Goal: Navigation & Orientation: Find specific page/section

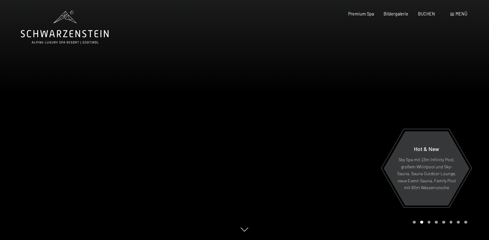
click at [452, 15] on span at bounding box center [452, 14] width 4 height 3
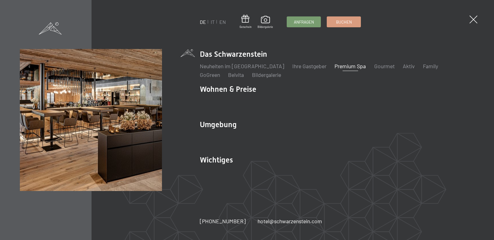
click at [343, 68] on link "Premium Spa" at bounding box center [349, 66] width 31 height 7
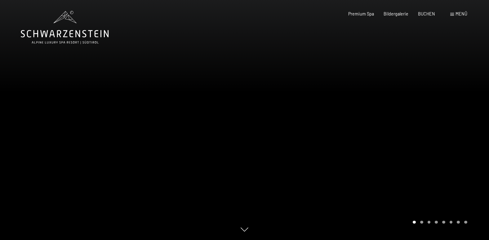
click at [412, 129] on div at bounding box center [367, 120] width 245 height 240
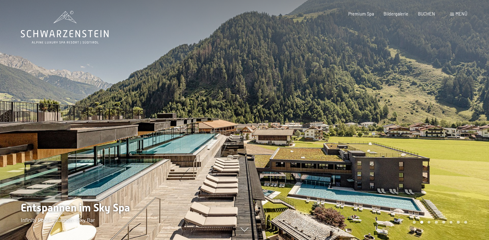
click at [412, 129] on div at bounding box center [367, 120] width 245 height 240
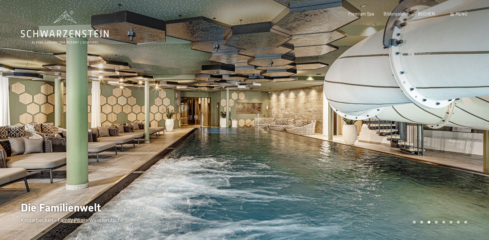
click at [397, 106] on div at bounding box center [367, 120] width 245 height 240
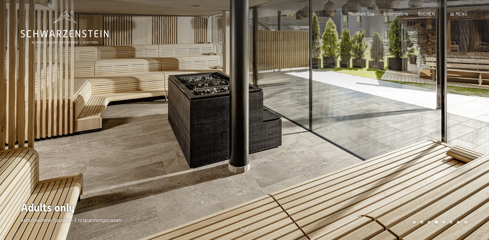
click at [367, 98] on div at bounding box center [367, 120] width 245 height 240
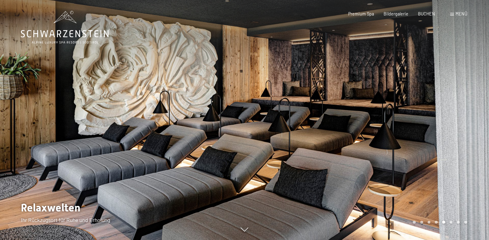
click at [367, 98] on div at bounding box center [367, 120] width 245 height 240
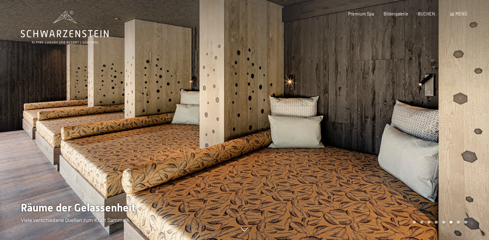
click at [367, 98] on div at bounding box center [367, 120] width 245 height 240
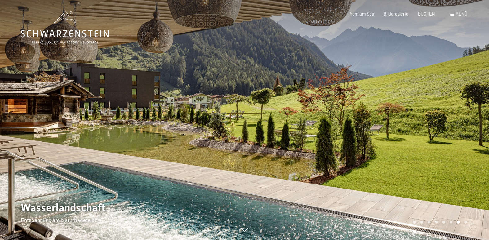
click at [367, 98] on div at bounding box center [367, 120] width 245 height 240
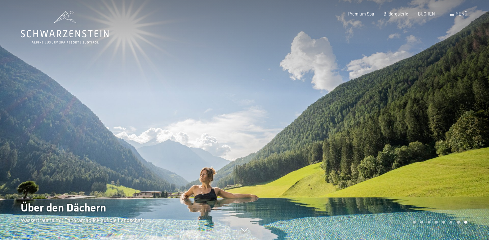
click at [367, 98] on div at bounding box center [367, 120] width 245 height 240
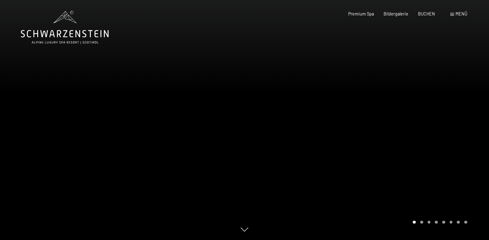
click at [455, 14] on div "Menü" at bounding box center [458, 14] width 17 height 6
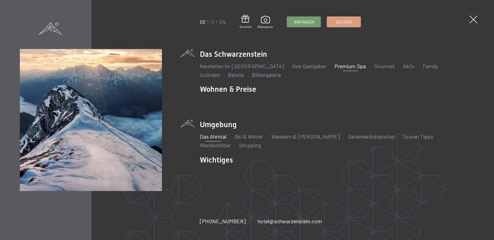
click at [220, 136] on link "Das Ahrntal" at bounding box center [213, 136] width 27 height 7
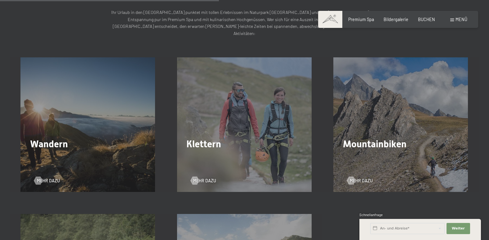
scroll to position [831, 0]
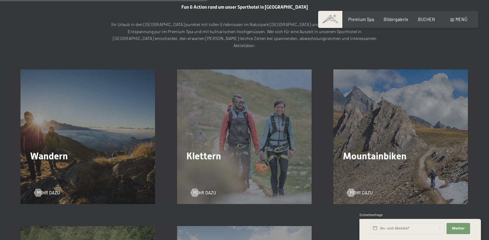
click at [74, 170] on div "Wandern Mehr dazu" at bounding box center [88, 136] width 157 height 135
click at [54, 190] on span "Mehr dazu" at bounding box center [54, 193] width 23 height 6
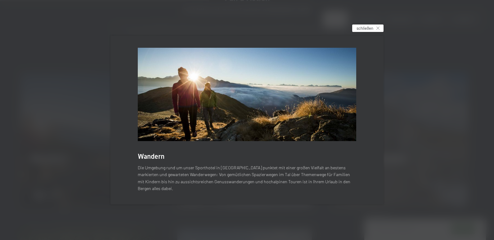
click at [374, 32] on div "schließen" at bounding box center [367, 27] width 31 height 7
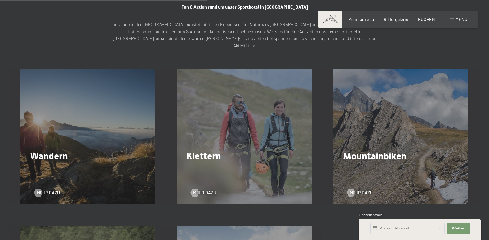
click at [452, 17] on div "Menü" at bounding box center [458, 19] width 17 height 6
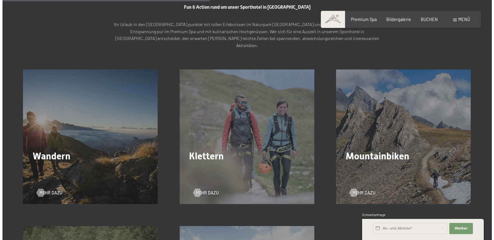
scroll to position [834, 0]
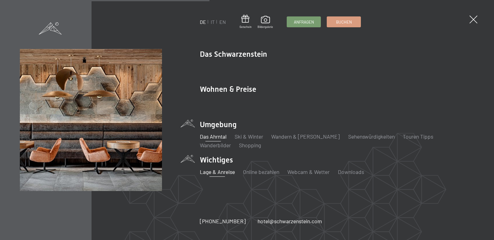
click at [222, 171] on link "Lage & Anreise" at bounding box center [217, 171] width 35 height 7
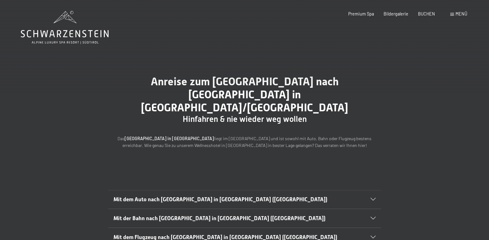
click at [220, 196] on span "Mit dem Auto nach Luttach in Südtirol (Italien)" at bounding box center [220, 199] width 214 height 6
